Goal: Task Accomplishment & Management: Manage account settings

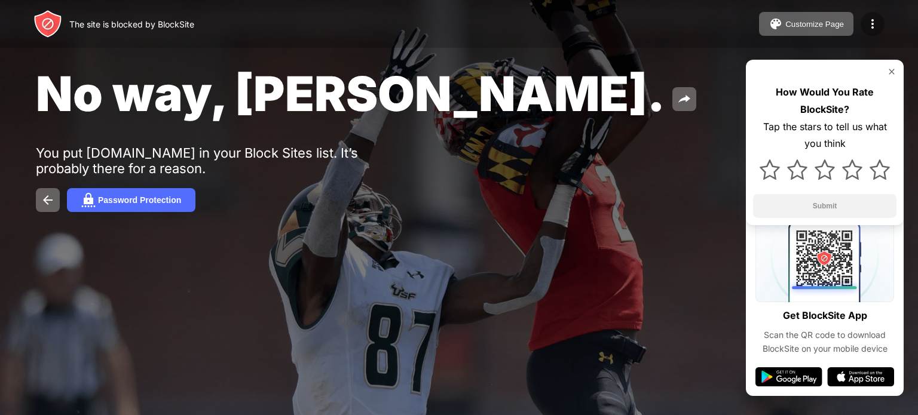
click at [873, 25] on img at bounding box center [873, 24] width 14 height 14
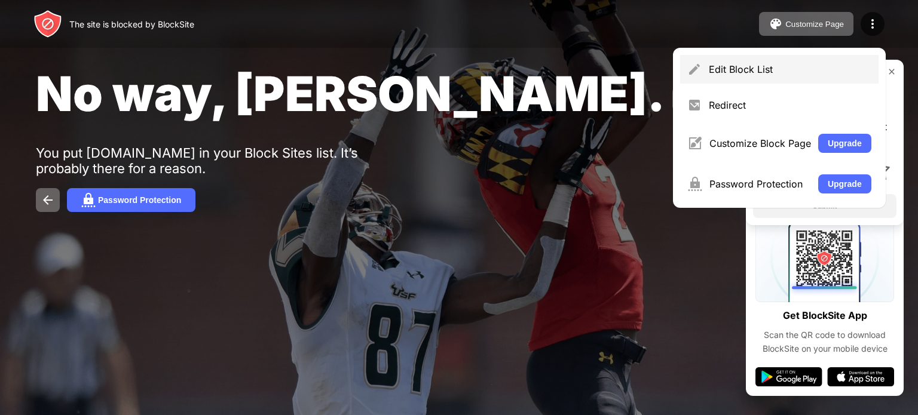
click at [739, 68] on div "Edit Block List" at bounding box center [790, 69] width 163 height 12
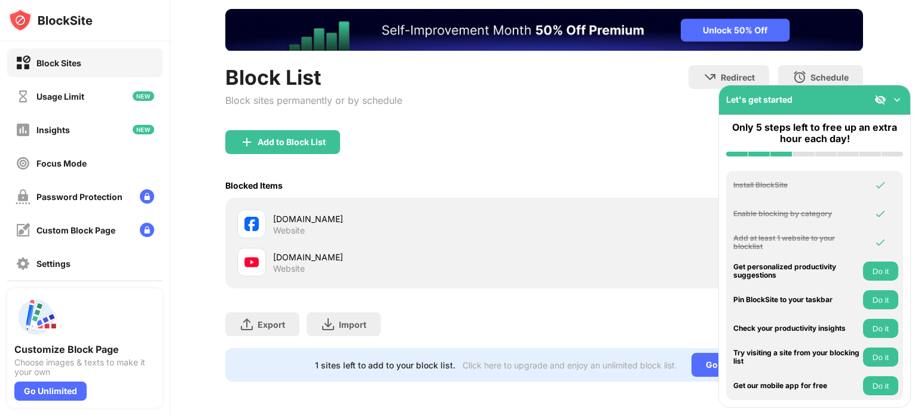
scroll to position [74, 0]
click at [531, 225] on div "[DOMAIN_NAME] Website" at bounding box center [408, 224] width 271 height 23
click at [288, 213] on div "[DOMAIN_NAME]" at bounding box center [408, 219] width 271 height 13
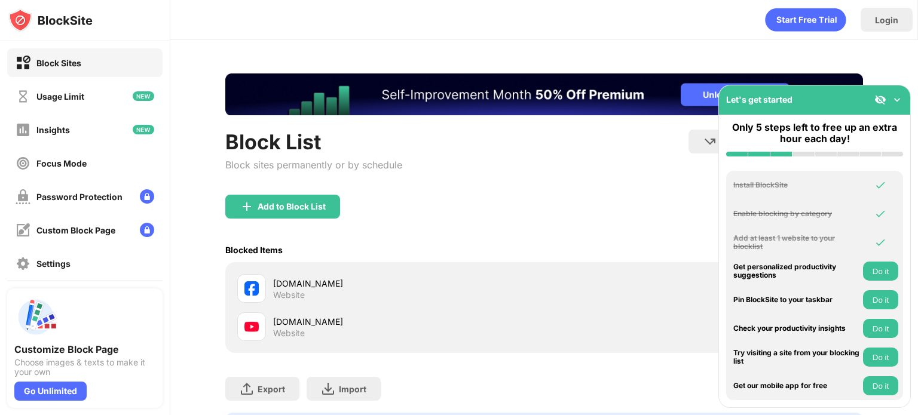
scroll to position [0, 0]
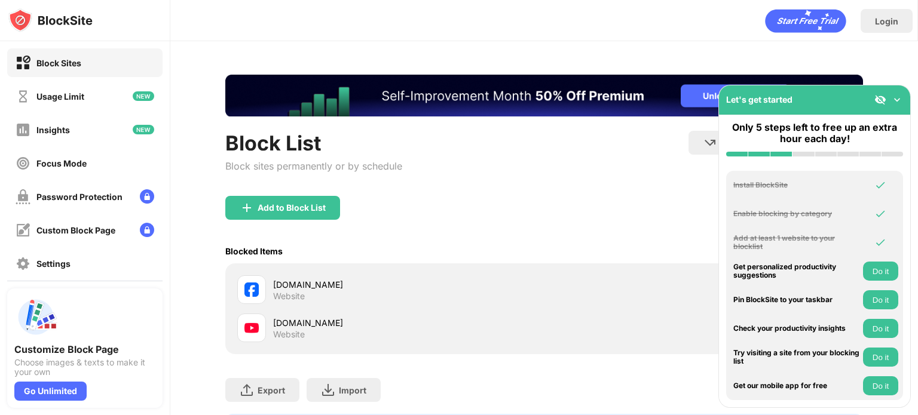
click at [900, 100] on img at bounding box center [897, 100] width 12 height 12
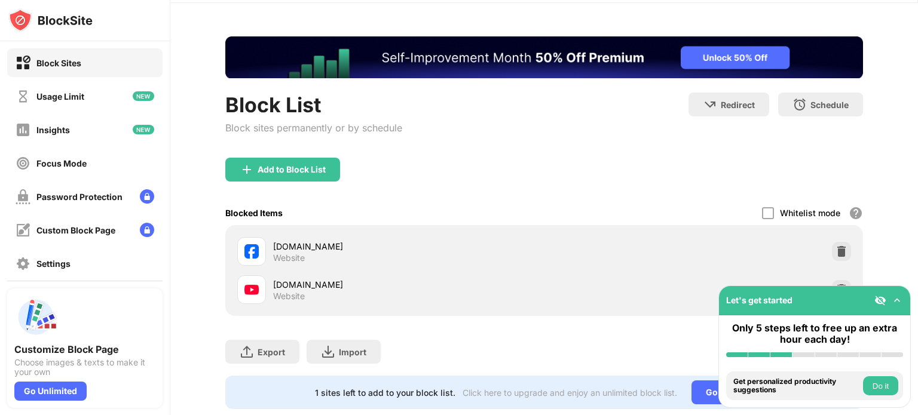
scroll to position [60, 0]
